Goal: Entertainment & Leisure: Consume media (video, audio)

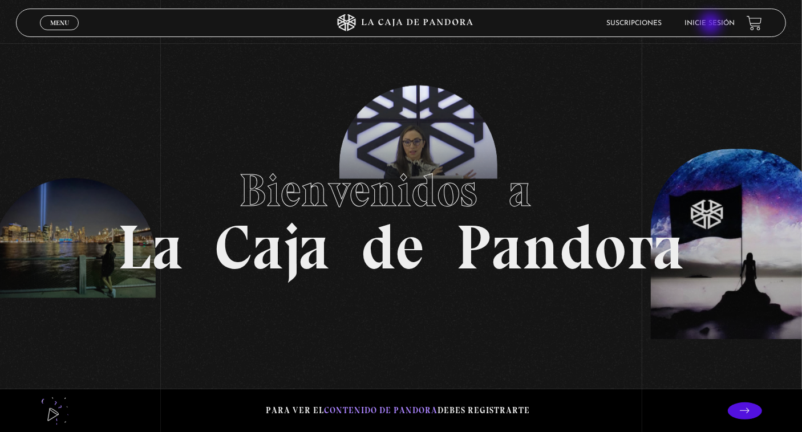
click at [712, 25] on link "Inicie sesión" at bounding box center [710, 23] width 50 height 7
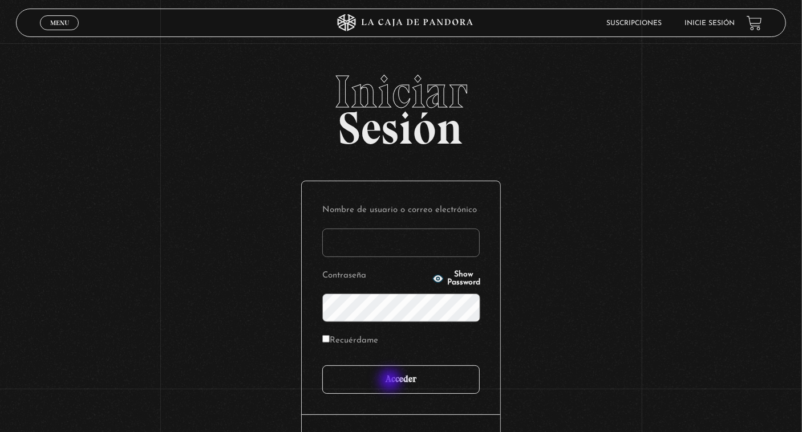
type input "samsnowtrue.1@gmail.com"
click at [391, 381] on input "Acceder" at bounding box center [400, 379] width 157 height 29
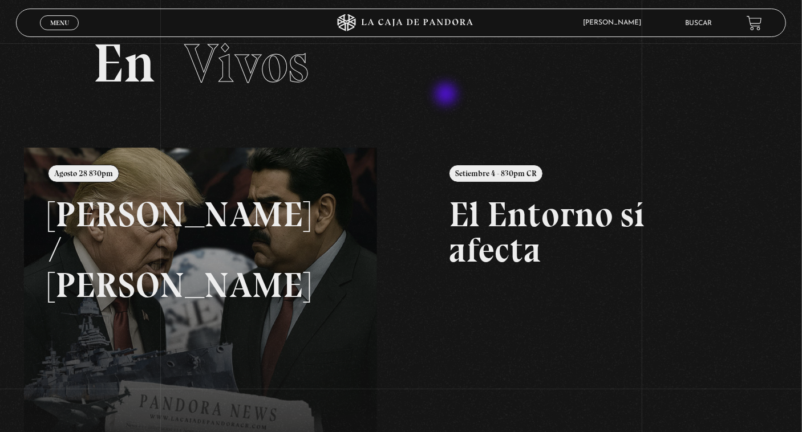
scroll to position [39, 0]
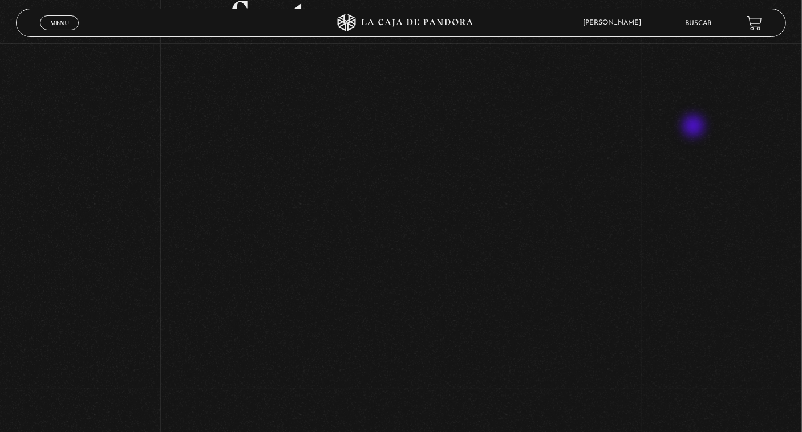
scroll to position [169, 0]
click at [663, 225] on div "Volver Setiembre 4 - 830pm CR El Entorno sí afecta" at bounding box center [401, 222] width 802 height 696
click at [696, 174] on div "Volver Setiembre 4 - 830pm CR El Entorno sí afecta" at bounding box center [401, 53] width 802 height 696
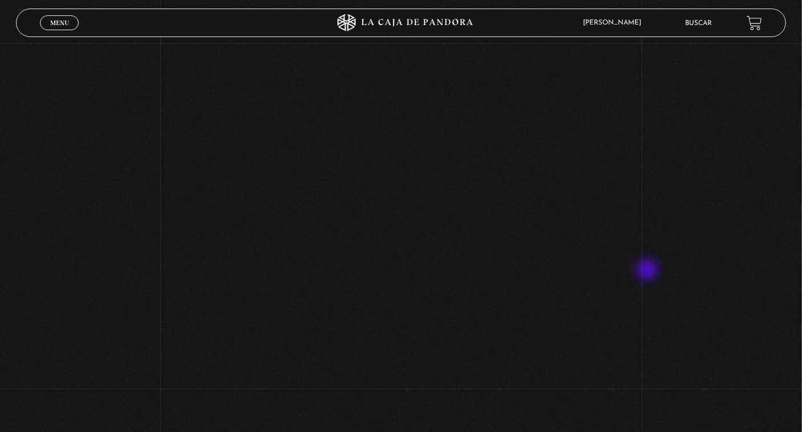
click at [648, 271] on div "Volver Setiembre 4 - 830pm CR El Entorno sí afecta" at bounding box center [401, 62] width 802 height 696
click at [720, 121] on div "Volver Setiembre 4 - 830pm CR El Entorno sí afecta" at bounding box center [401, 138] width 802 height 696
click at [720, 121] on div "Volver Setiembre 4 - 830pm CR El Entorno sí afecta" at bounding box center [401, 105] width 802 height 696
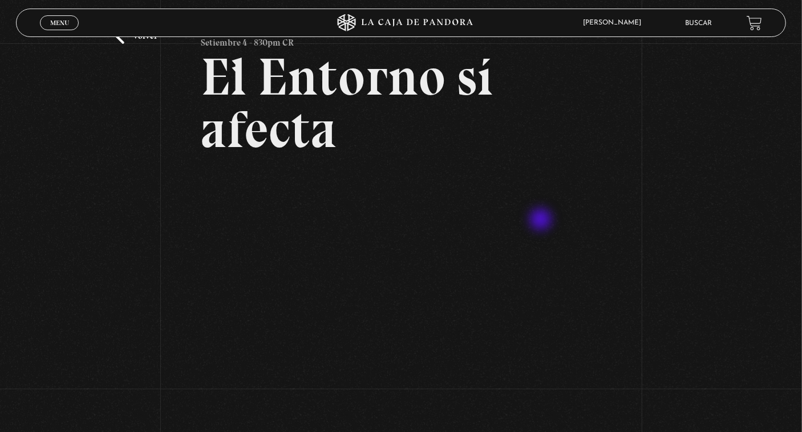
scroll to position [54, 0]
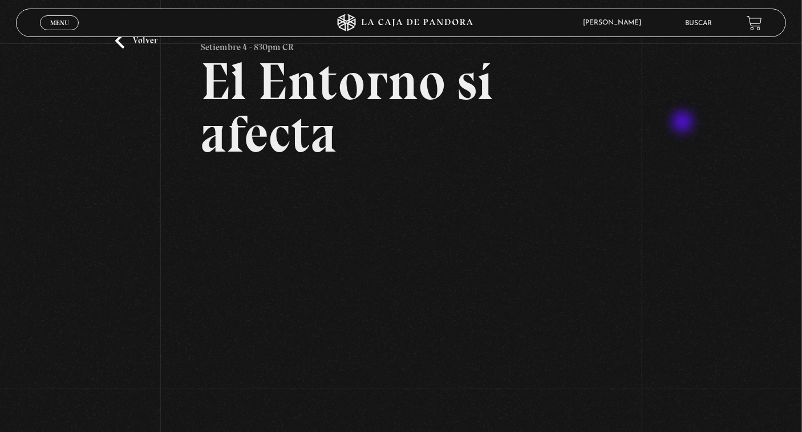
click at [684, 123] on div "Volver Setiembre 4 - 830pm CR El Entorno sí afecta" at bounding box center [401, 338] width 802 height 696
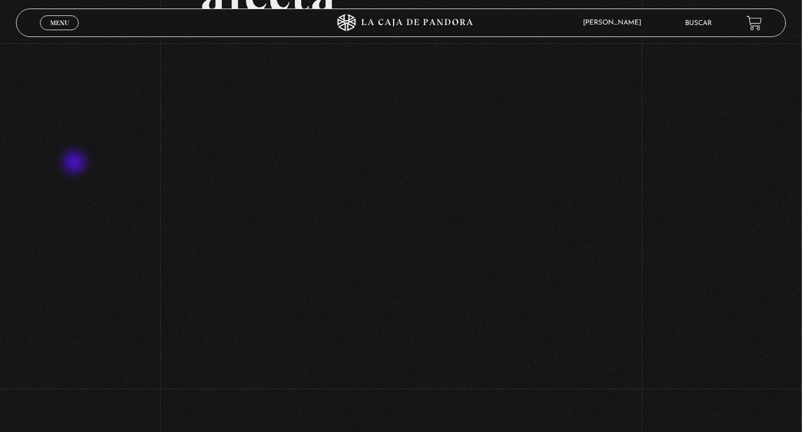
scroll to position [177, 0]
click at [76, 164] on div "Volver Setiembre 4 - 830pm CR El Entorno sí afecta" at bounding box center [401, 215] width 802 height 696
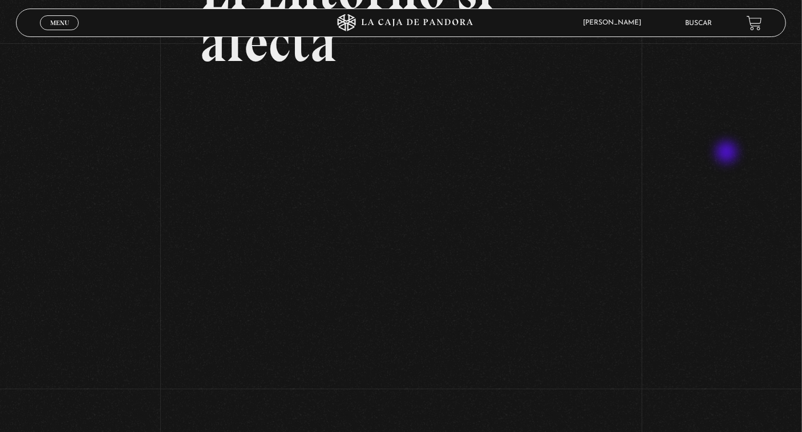
scroll to position [132, 0]
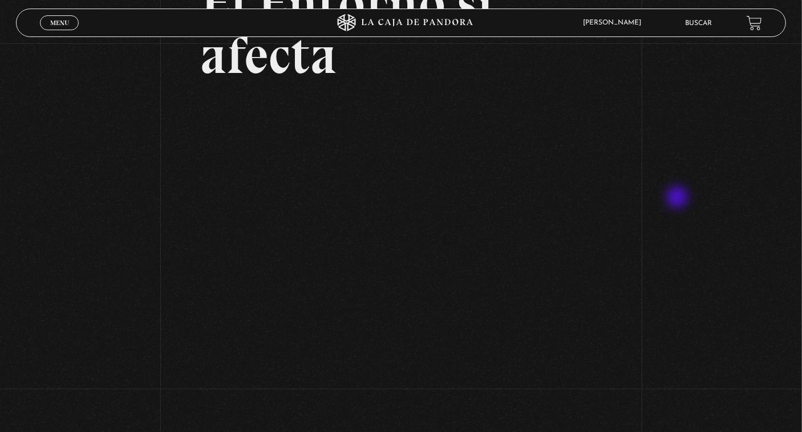
click at [678, 198] on div "Volver Setiembre 4 - 830pm CR El Entorno sí afecta" at bounding box center [401, 259] width 802 height 696
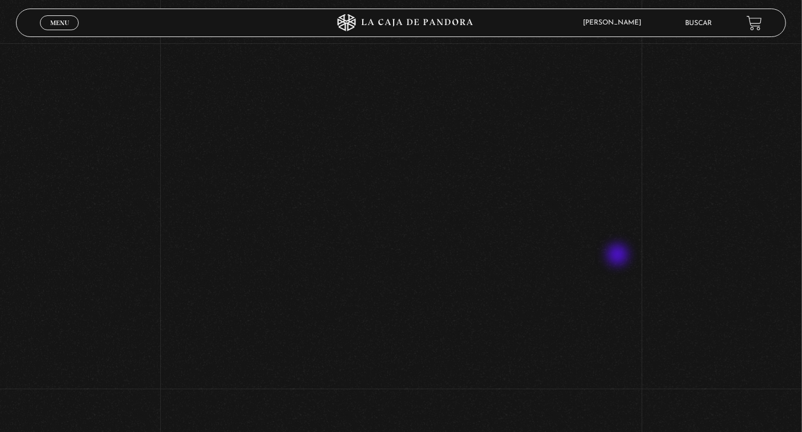
scroll to position [309, 0]
click at [686, 120] on div "Volver Setiembre 4 - 830pm CR El Entorno sí afecta" at bounding box center [401, 82] width 802 height 696
click at [667, 127] on div "Volver Setiembre 4 - 830pm CR El Entorno sí afecta" at bounding box center [401, 93] width 802 height 696
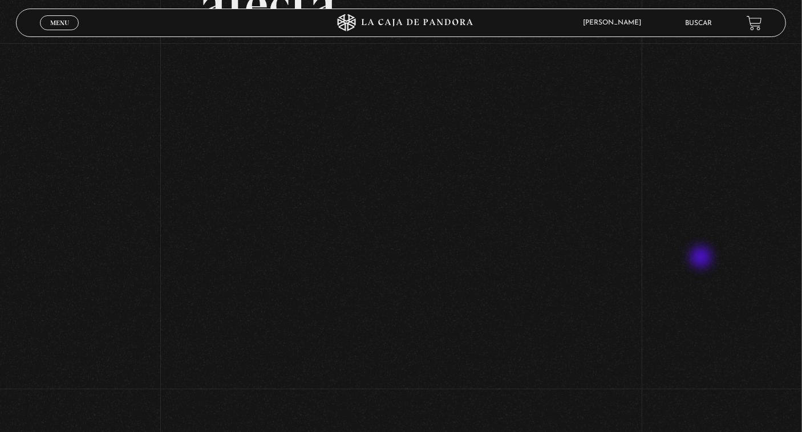
click at [702, 258] on div "Volver Setiembre 4 - 830pm CR El Entorno sí afecta" at bounding box center [401, 208] width 802 height 696
click at [640, 220] on div "Volver Setiembre 4 - 830pm CR El Entorno sí afecta" at bounding box center [401, 106] width 802 height 696
click at [661, 148] on div "Volver Setiembre 4 - 830pm CR El Entorno sí afecta" at bounding box center [401, 103] width 802 height 696
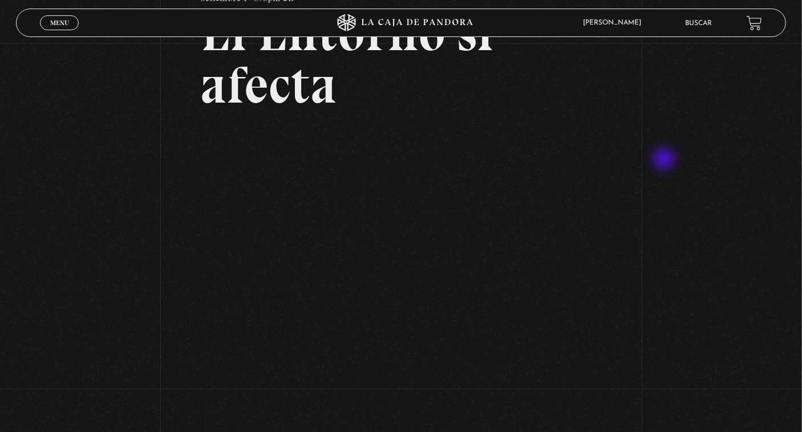
scroll to position [103, 0]
click at [676, 293] on div "Volver Setiembre 4 - 830pm CR El Entorno sí afecta" at bounding box center [401, 289] width 802 height 696
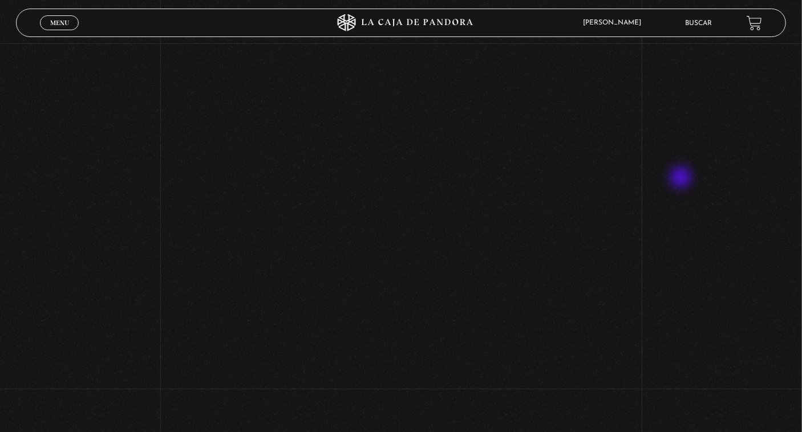
scroll to position [340, 0]
click at [682, 178] on div "Volver Setiembre 4 - 830pm CR El Entorno sí afecta" at bounding box center [401, 51] width 802 height 696
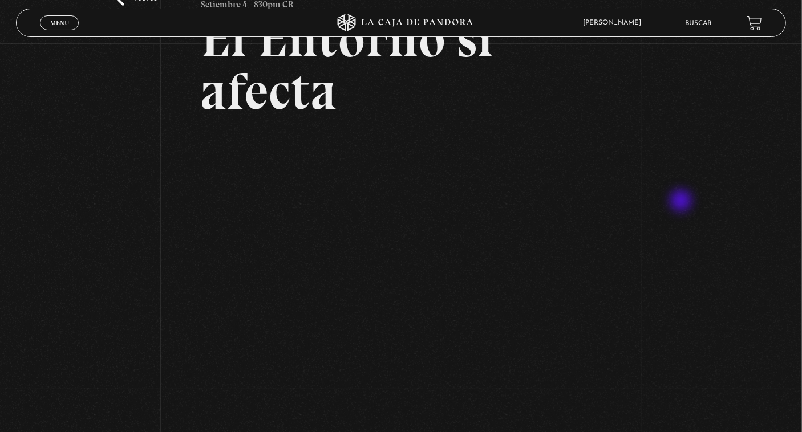
scroll to position [96, 0]
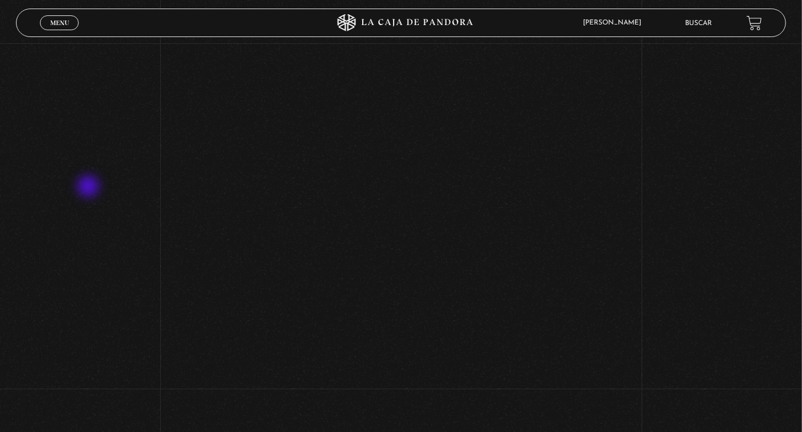
scroll to position [312, 0]
click at [90, 188] on div "Volver Setiembre 4 - 830pm CR El Entorno sí afecta" at bounding box center [401, 79] width 802 height 696
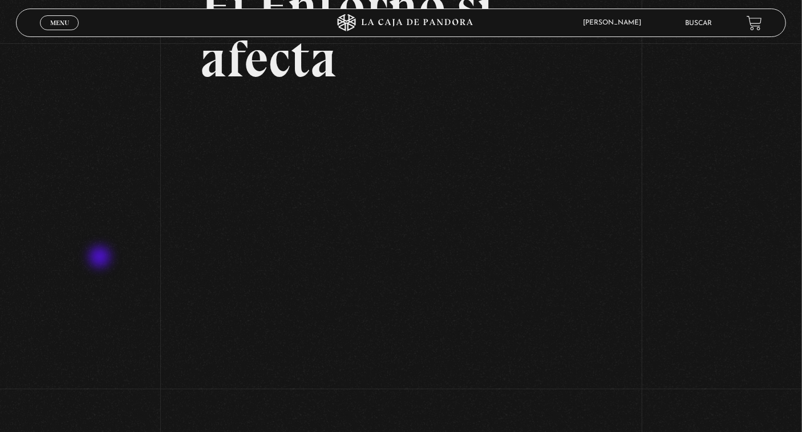
scroll to position [126, 0]
